Goal: Task Accomplishment & Management: Manage account settings

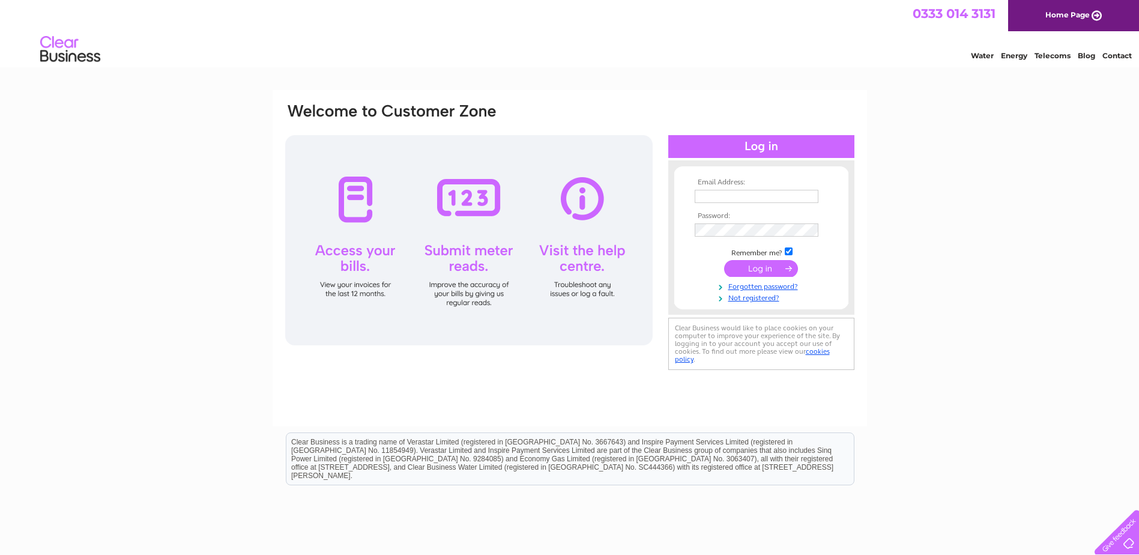
drag, startPoint x: 0, startPoint y: 0, endPoint x: 726, endPoint y: 199, distance: 753.2
click at [726, 196] on input "text" at bounding box center [757, 196] width 124 height 13
type input "[EMAIL_ADDRESS][DOMAIN_NAME]"
click at [725, 222] on td at bounding box center [761, 229] width 139 height 19
click at [724, 261] on input "submit" at bounding box center [761, 269] width 74 height 17
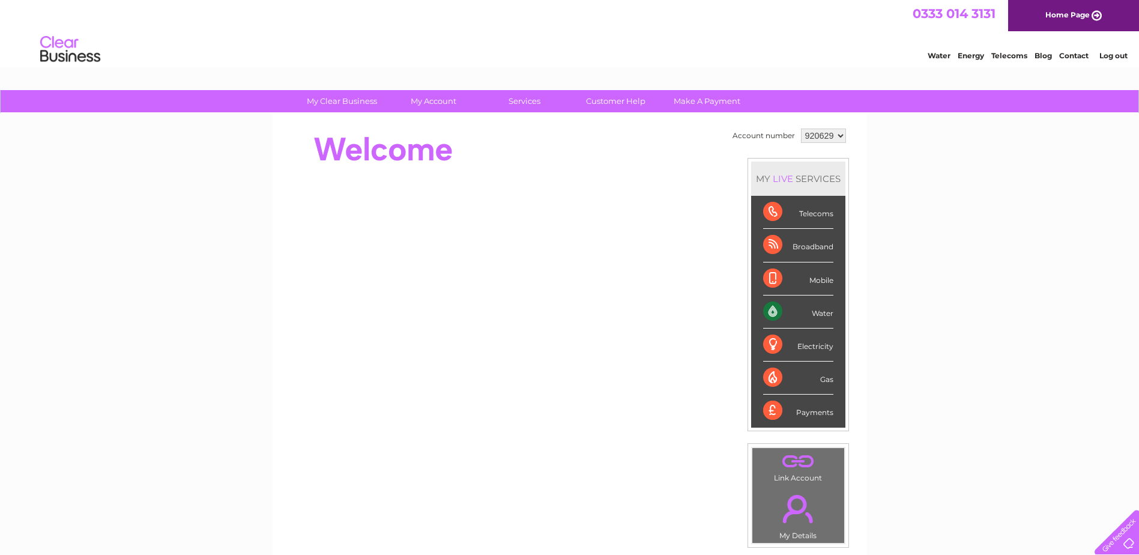
click at [813, 312] on div "Water" at bounding box center [798, 311] width 70 height 33
click at [774, 311] on div "Water" at bounding box center [798, 311] width 70 height 33
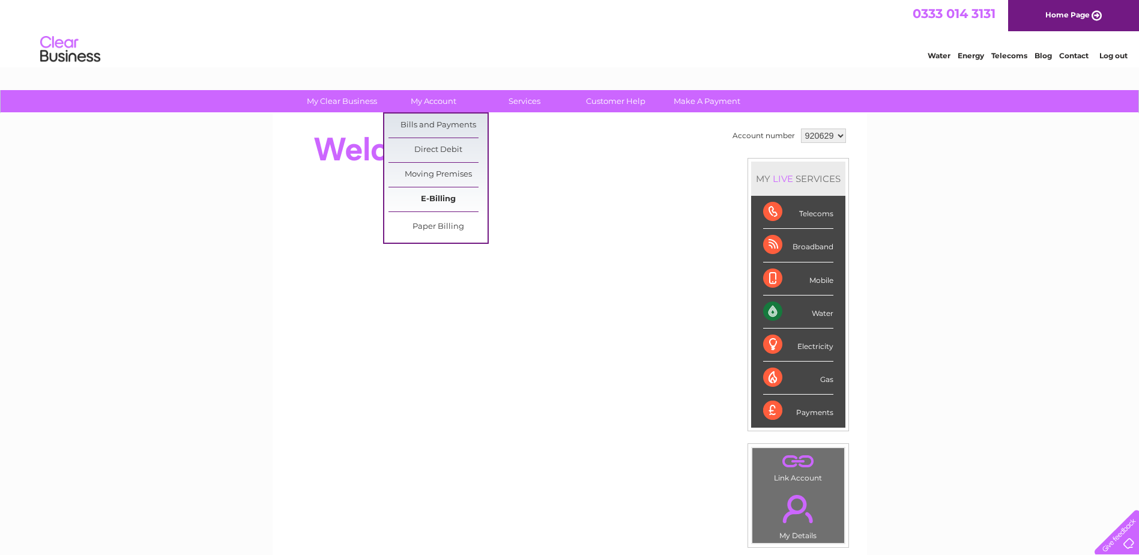
click at [435, 201] on link "E-Billing" at bounding box center [437, 199] width 99 height 24
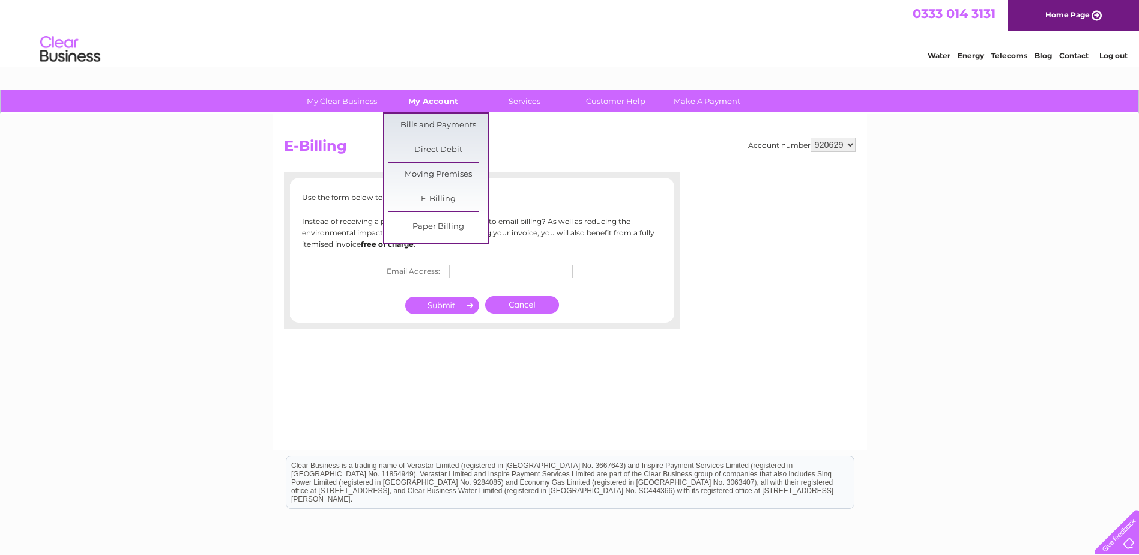
click at [438, 99] on link "My Account" at bounding box center [433, 101] width 99 height 22
click at [437, 120] on link "Bills and Payments" at bounding box center [437, 125] width 99 height 24
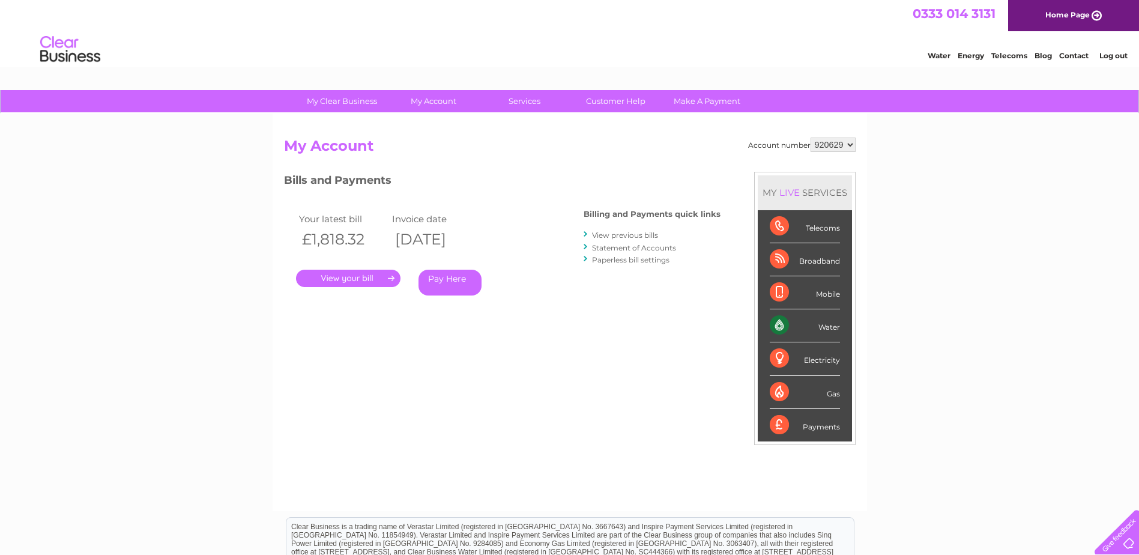
click at [363, 278] on link "." at bounding box center [348, 278] width 104 height 17
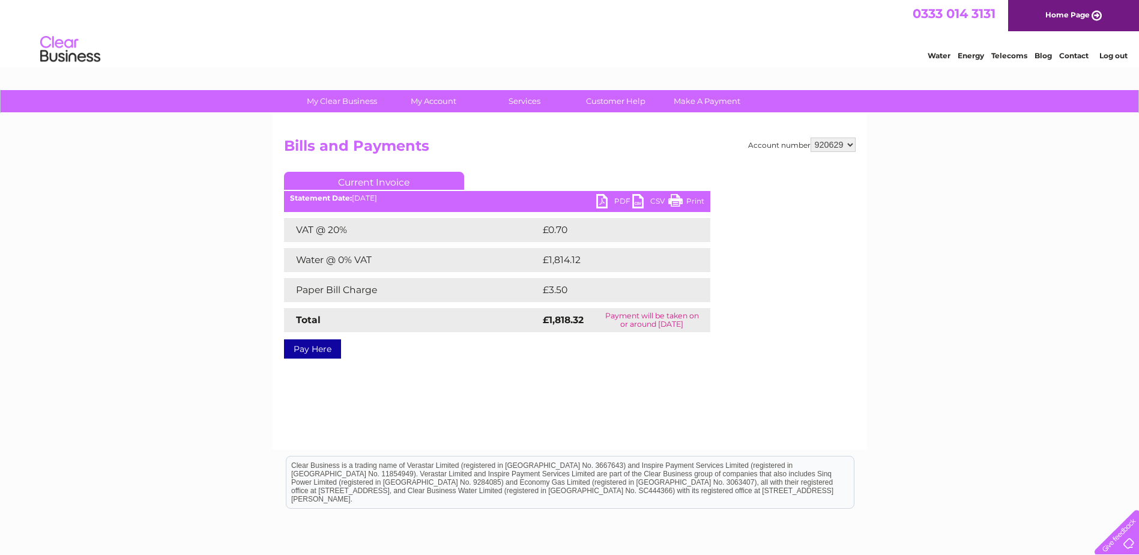
click at [606, 199] on link "PDF" at bounding box center [614, 202] width 36 height 17
click at [1122, 53] on link "Log out" at bounding box center [1113, 55] width 28 height 9
